Goal: Navigation & Orientation: Find specific page/section

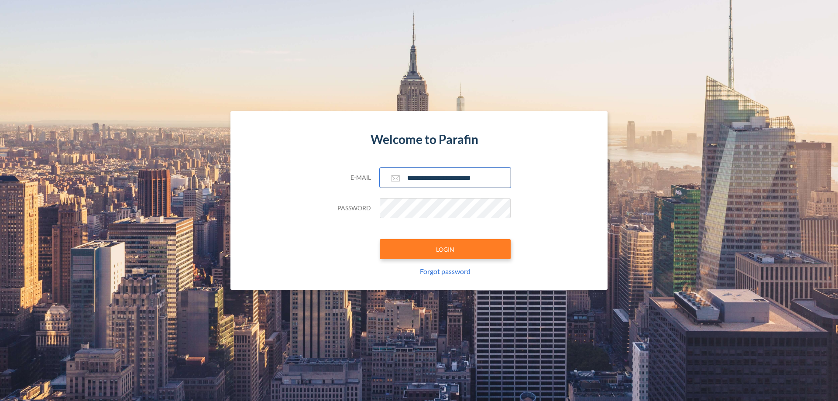
type input "**********"
click at [445, 249] on button "LOGIN" at bounding box center [445, 249] width 131 height 20
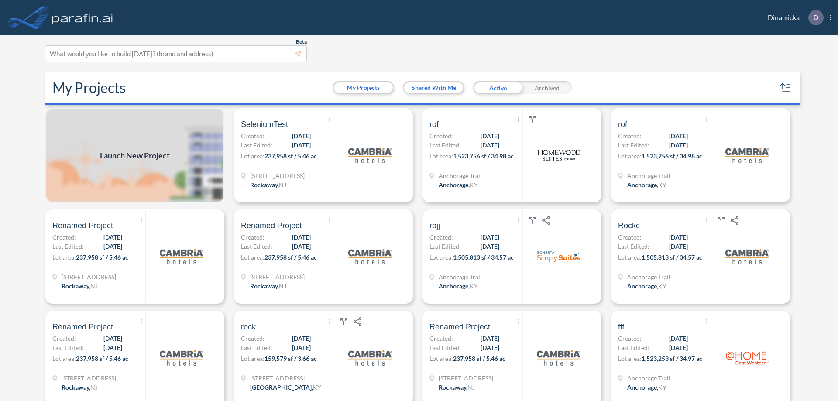
scroll to position [2, 0]
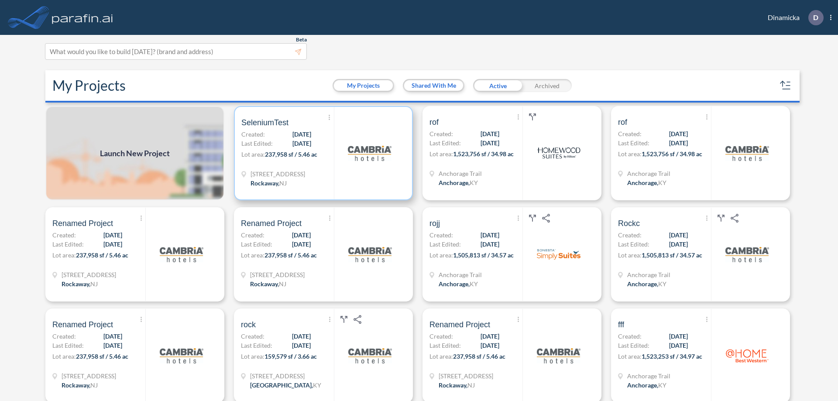
click at [322, 153] on p "Lot area: 237,958 sf / 5.46 ac" at bounding box center [287, 156] width 93 height 13
